Goal: Check status: Check status

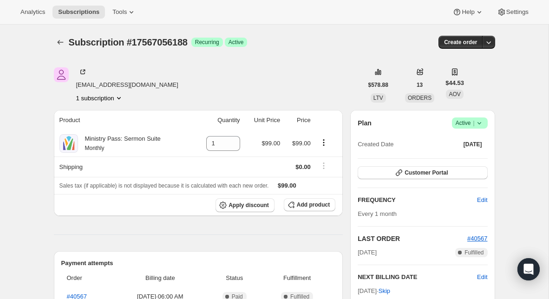
scroll to position [167, 0]
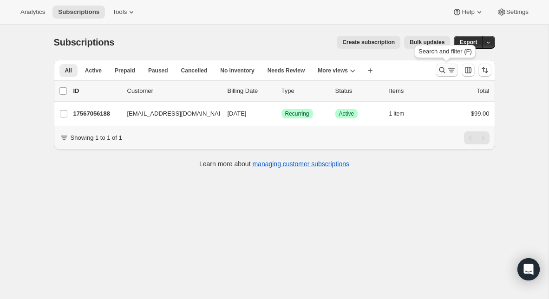
click at [440, 69] on icon "Search and filter results" at bounding box center [441, 69] width 9 height 9
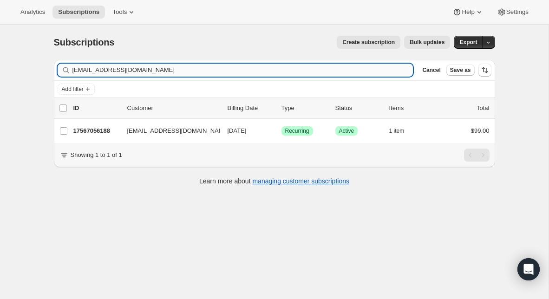
click at [358, 65] on input "[EMAIL_ADDRESS][DOMAIN_NAME]" at bounding box center [242, 70] width 341 height 13
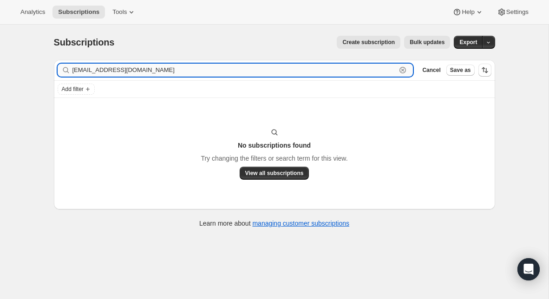
click at [129, 68] on input "[EMAIL_ADDRESS][DOMAIN_NAME]" at bounding box center [234, 70] width 324 height 13
paste input "[EMAIL_ADDRESS][DOMAIN_NAME]"
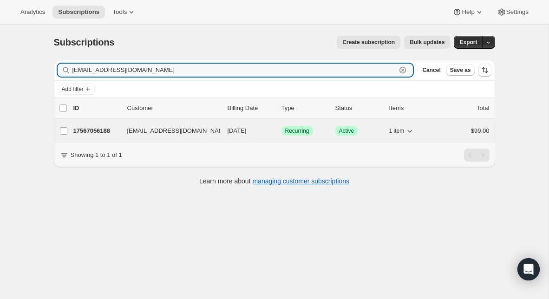
type input "[EMAIL_ADDRESS][DOMAIN_NAME]"
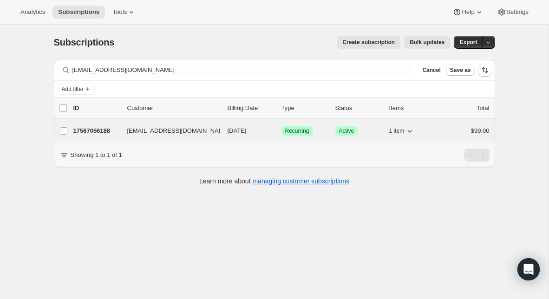
click at [91, 127] on p "17567056188" at bounding box center [96, 130] width 46 height 9
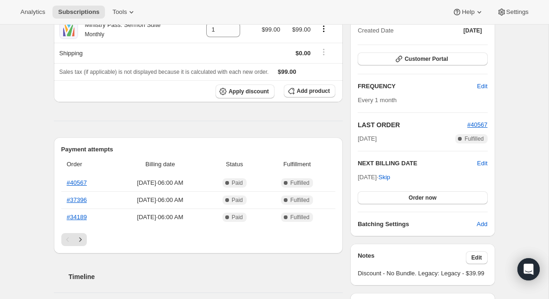
scroll to position [135, 0]
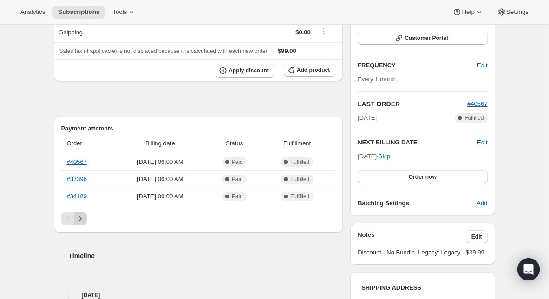
click at [80, 222] on icon "Next" at bounding box center [80, 218] width 9 height 9
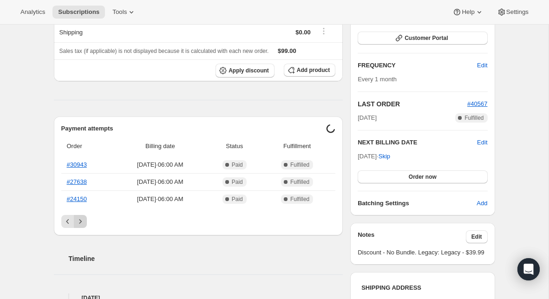
click at [80, 222] on icon "Next" at bounding box center [80, 221] width 9 height 9
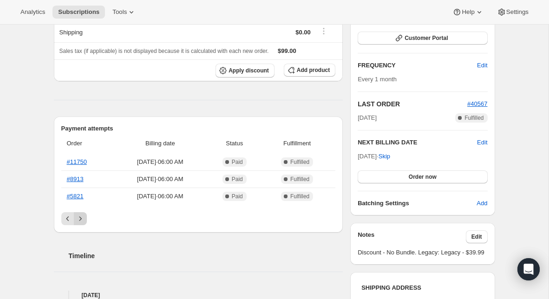
click at [80, 220] on icon "Next" at bounding box center [80, 218] width 9 height 9
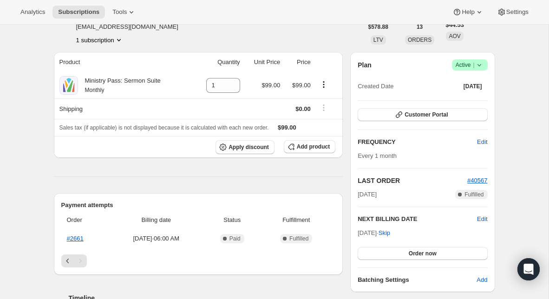
scroll to position [0, 0]
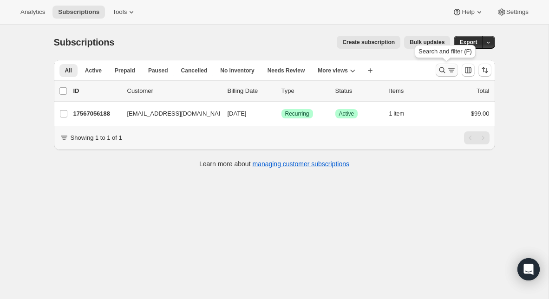
click at [442, 71] on icon "Search and filter results" at bounding box center [441, 69] width 9 height 9
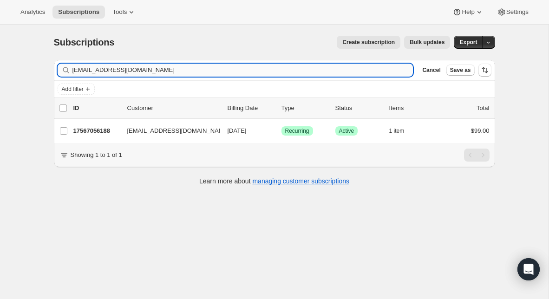
click at [125, 76] on input "[EMAIL_ADDRESS][DOMAIN_NAME]" at bounding box center [242, 70] width 341 height 13
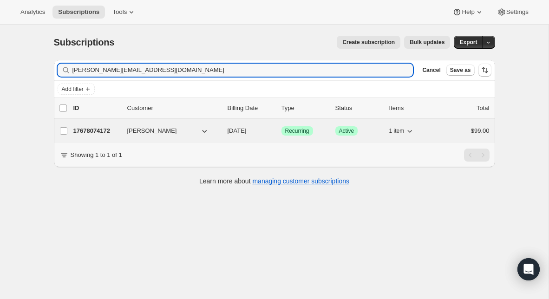
type input "[PERSON_NAME][EMAIL_ADDRESS][DOMAIN_NAME]"
click at [94, 132] on p "17678074172" at bounding box center [96, 130] width 46 height 9
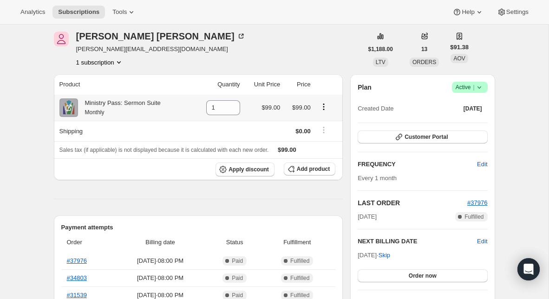
scroll to position [46, 0]
